Goal: Navigation & Orientation: Find specific page/section

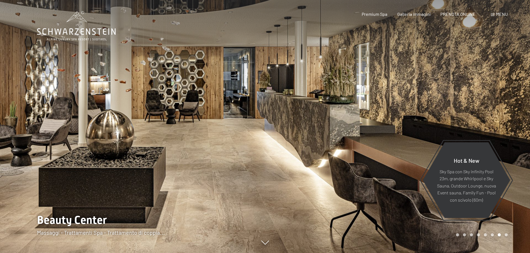
click at [500, 14] on span "Menu" at bounding box center [502, 13] width 12 height 5
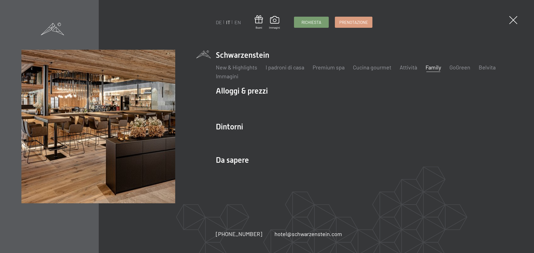
click at [432, 67] on link "Family" at bounding box center [433, 67] width 16 height 7
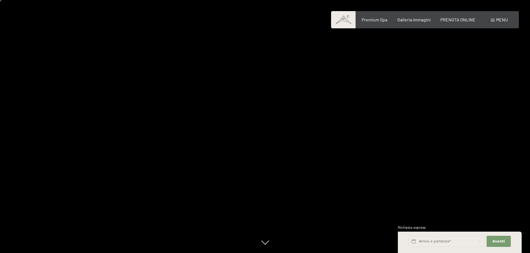
scroll to position [28, 0]
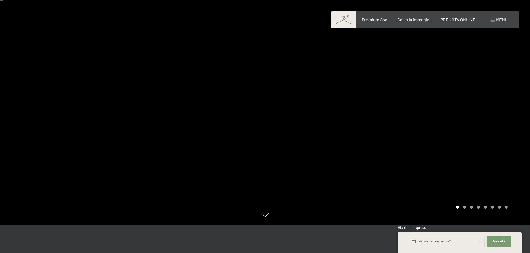
click at [397, 109] on div at bounding box center [397, 98] width 265 height 253
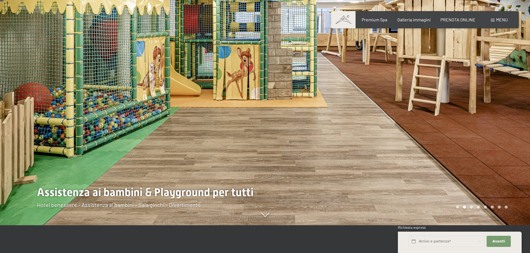
click at [475, 91] on div at bounding box center [397, 98] width 265 height 253
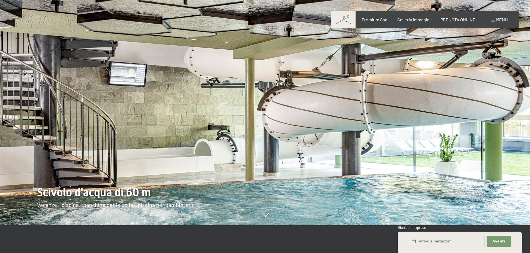
click at [475, 91] on div at bounding box center [397, 98] width 265 height 253
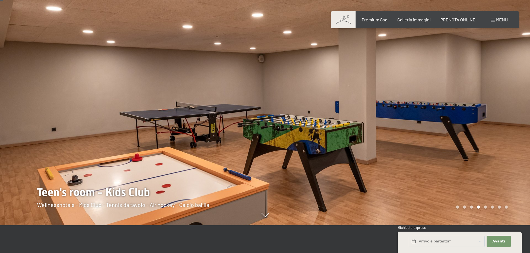
click at [475, 91] on div at bounding box center [397, 98] width 265 height 253
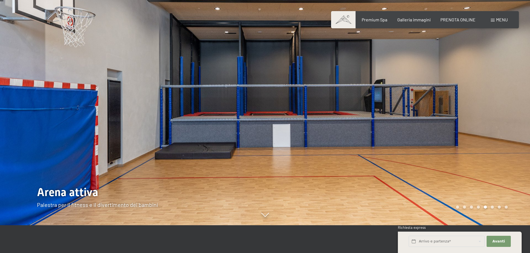
click at [475, 91] on div at bounding box center [397, 98] width 265 height 253
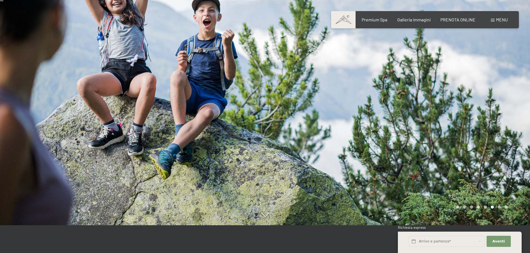
click at [475, 91] on div at bounding box center [397, 98] width 265 height 253
